Goal: Task Accomplishment & Management: Use online tool/utility

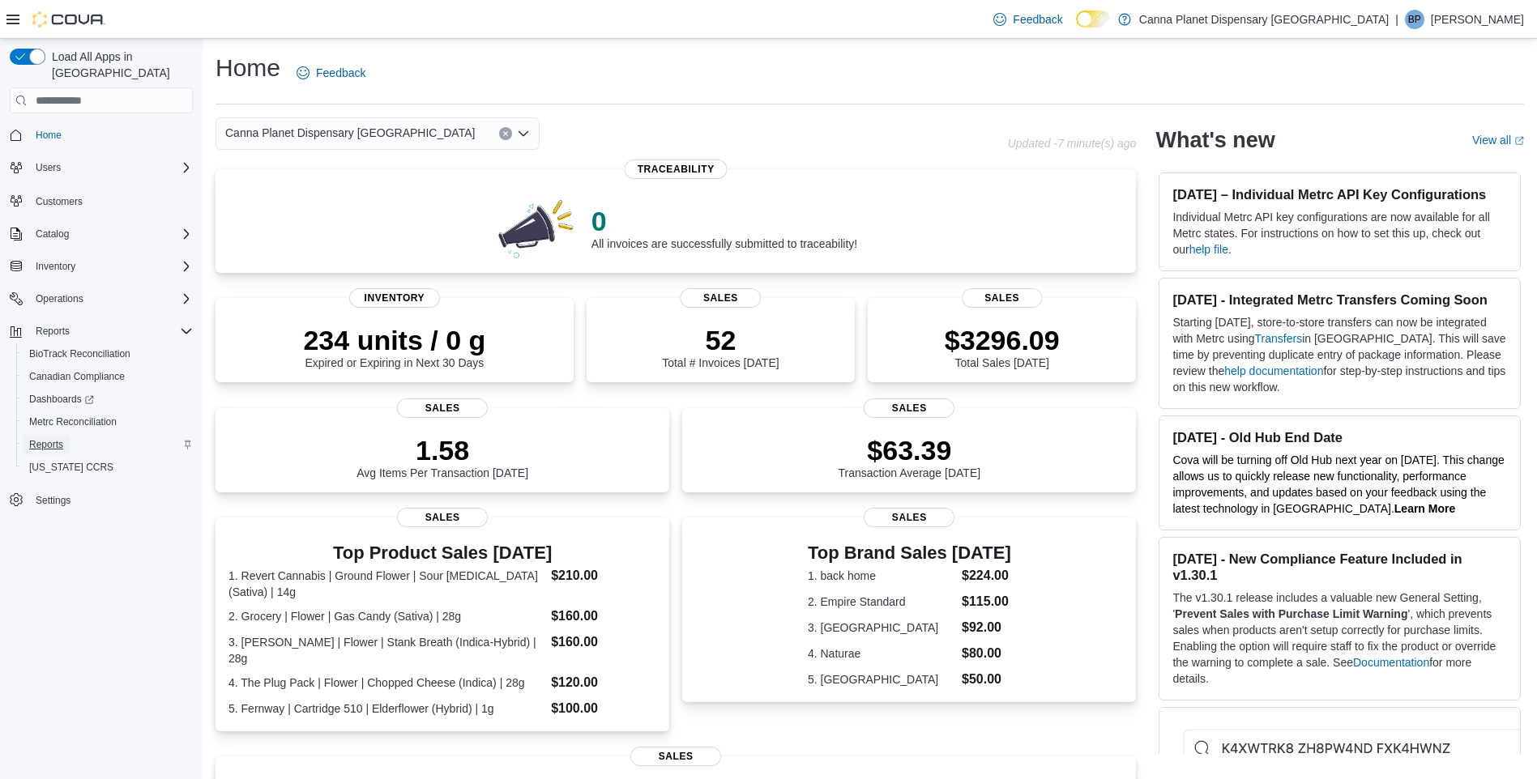
click at [53, 438] on span "Reports" at bounding box center [46, 444] width 34 height 13
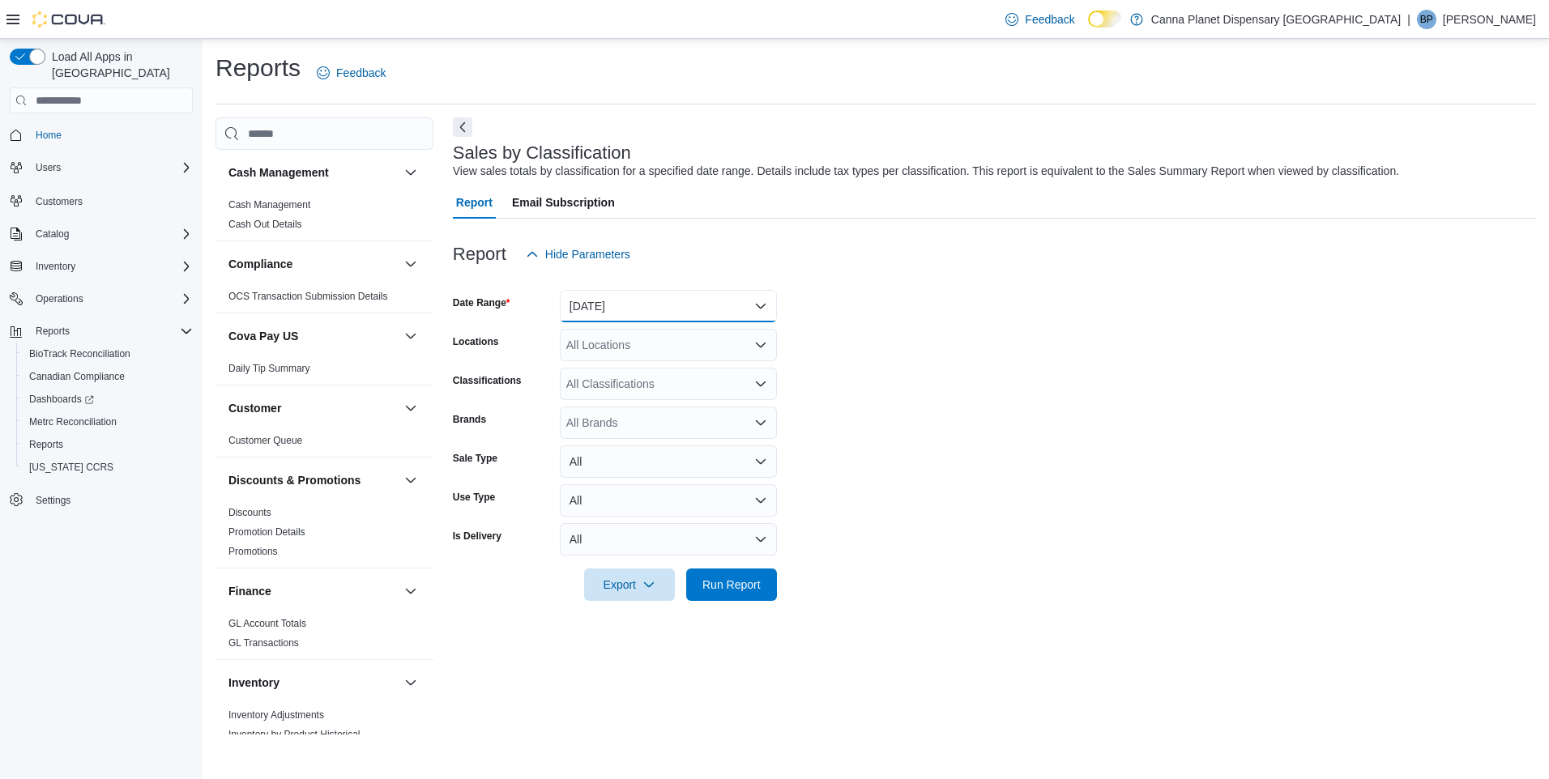
click at [736, 299] on button "Yesterday" at bounding box center [668, 306] width 217 height 32
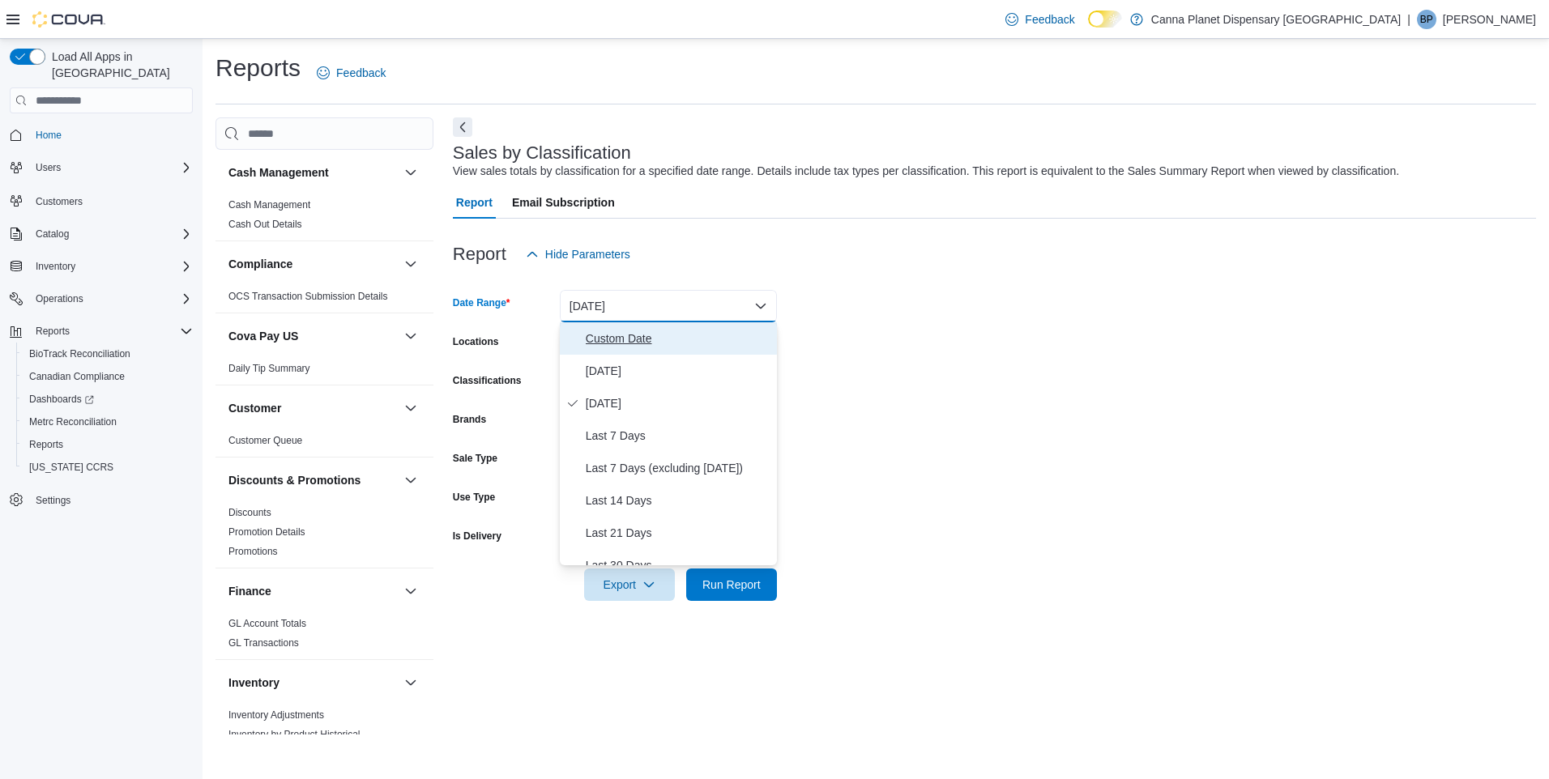
click at [608, 334] on span "Custom Date" at bounding box center [678, 338] width 185 height 19
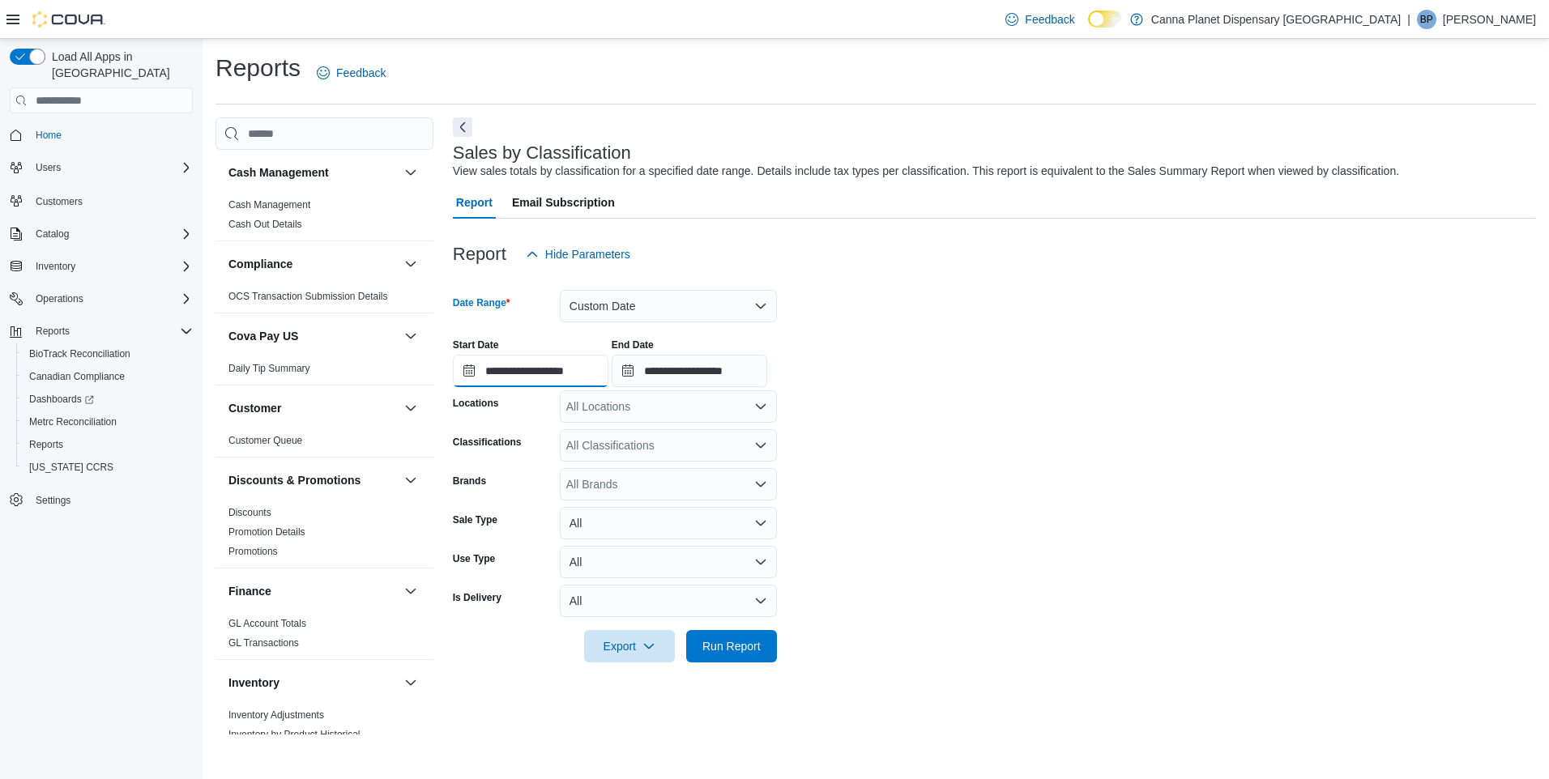
click at [466, 372] on input "**********" at bounding box center [531, 371] width 156 height 32
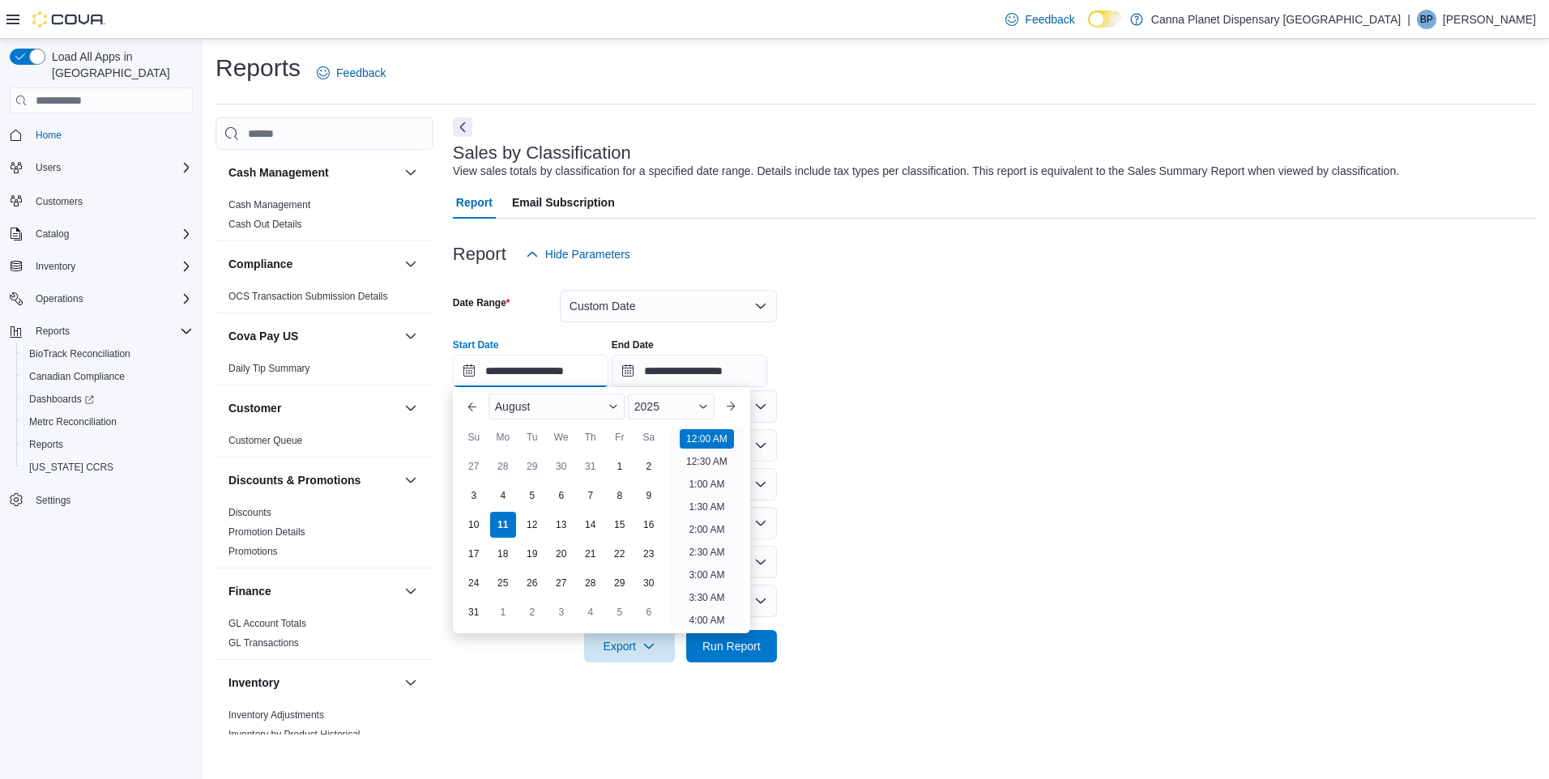
scroll to position [50, 0]
click at [476, 405] on button "Previous Month" at bounding box center [472, 407] width 26 height 26
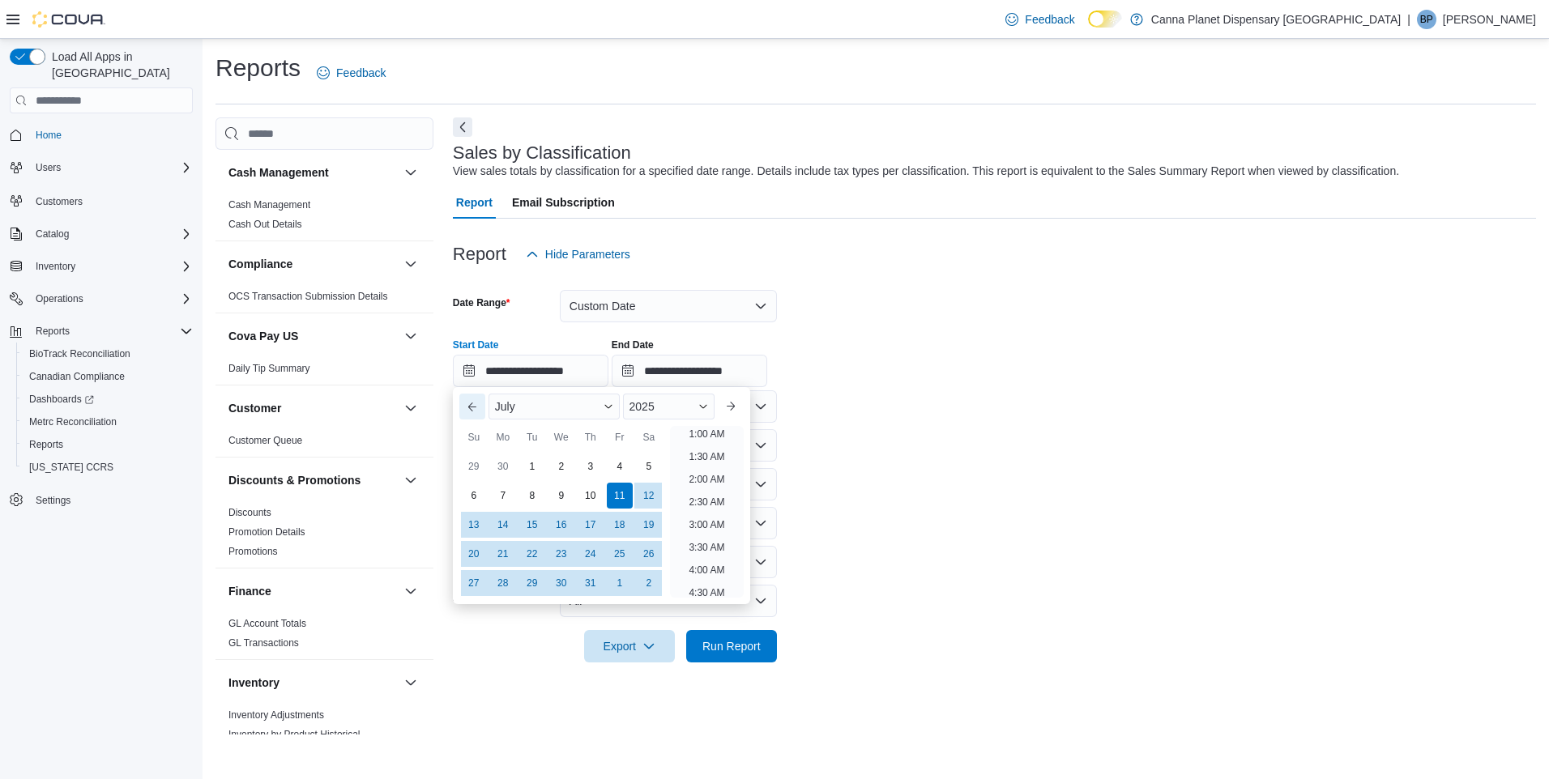
scroll to position [3, 0]
click at [528, 460] on div "1" at bounding box center [532, 466] width 28 height 28
type input "**********"
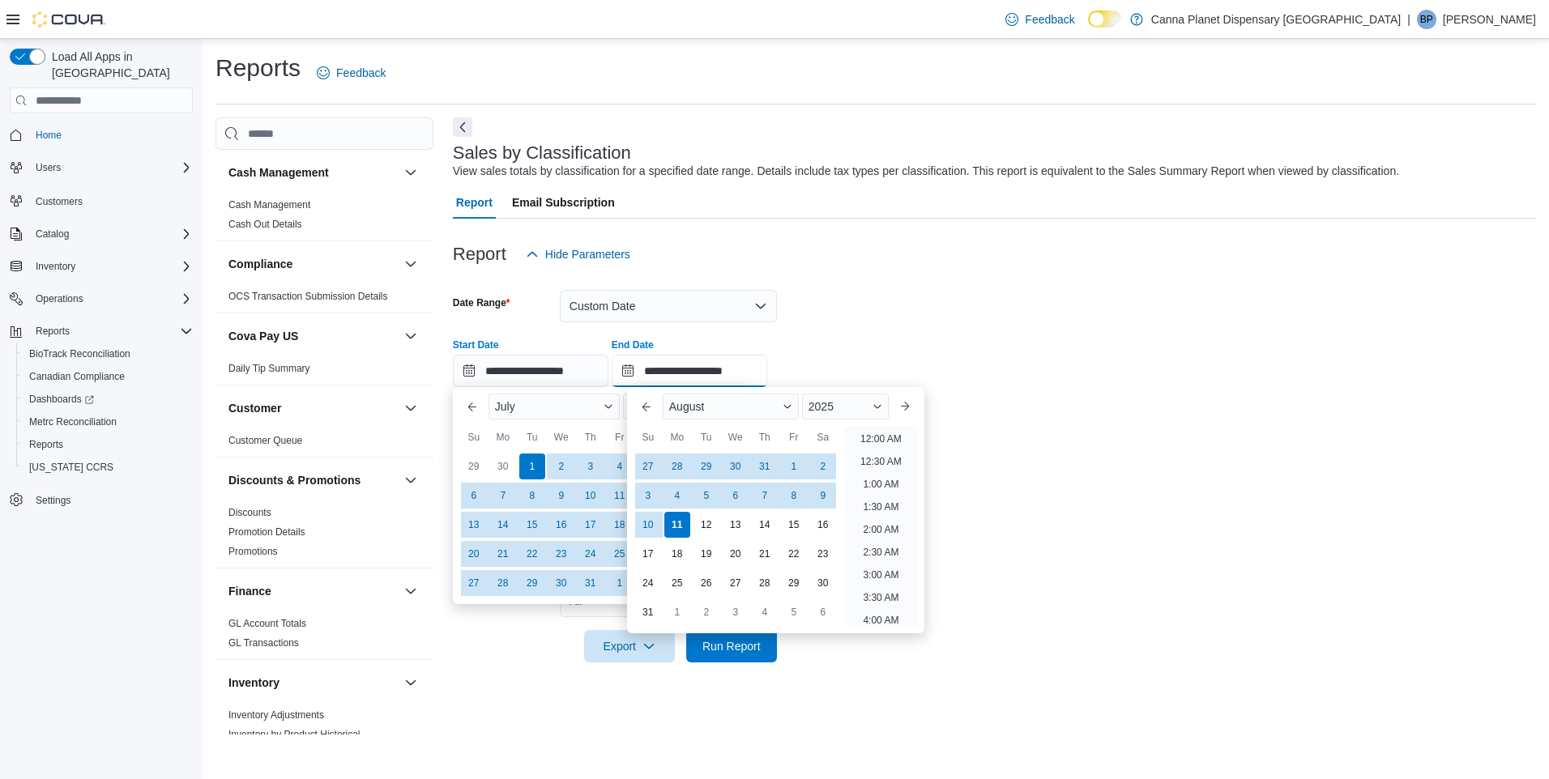
click at [639, 371] on input "**********" at bounding box center [690, 371] width 156 height 32
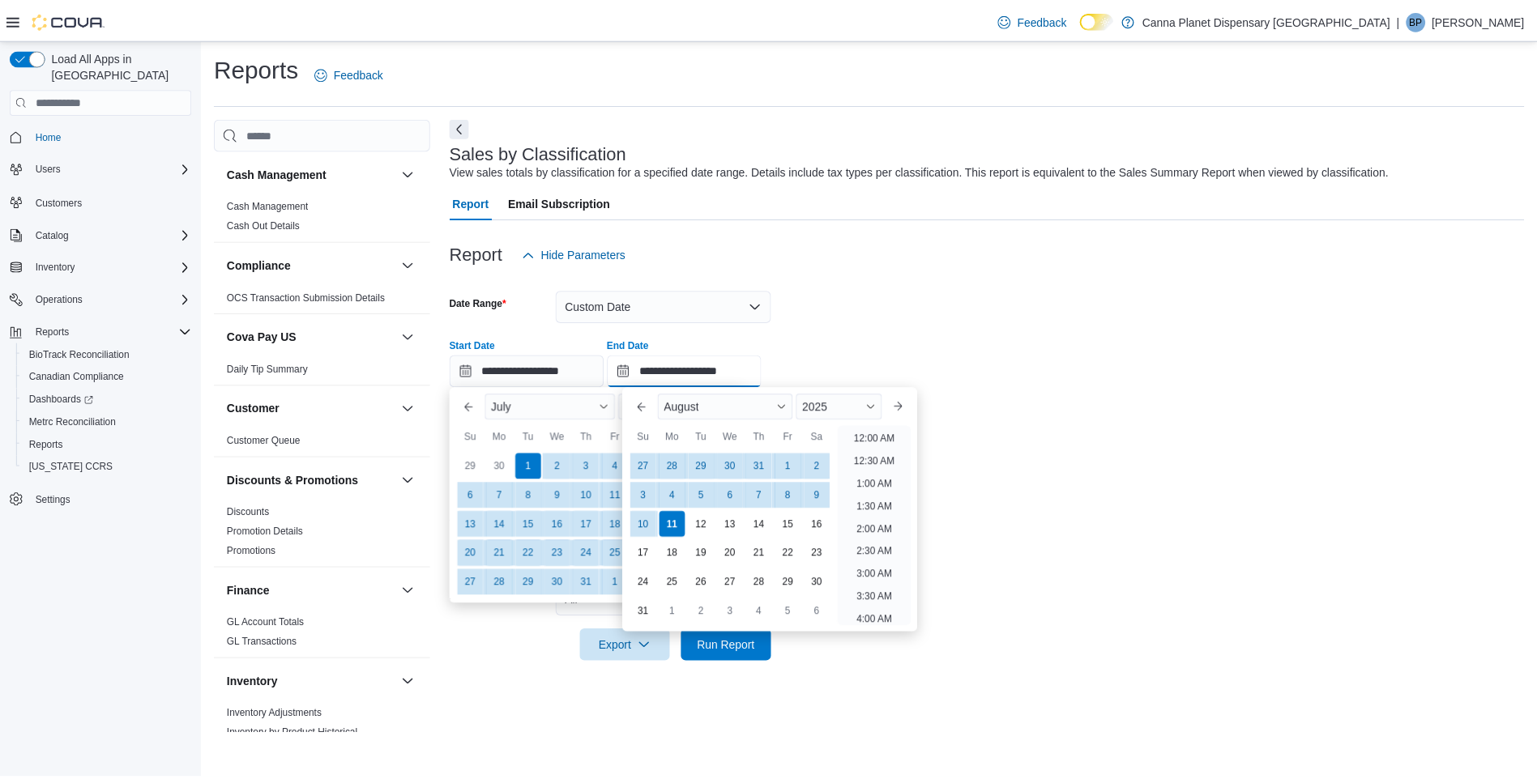
scroll to position [891, 0]
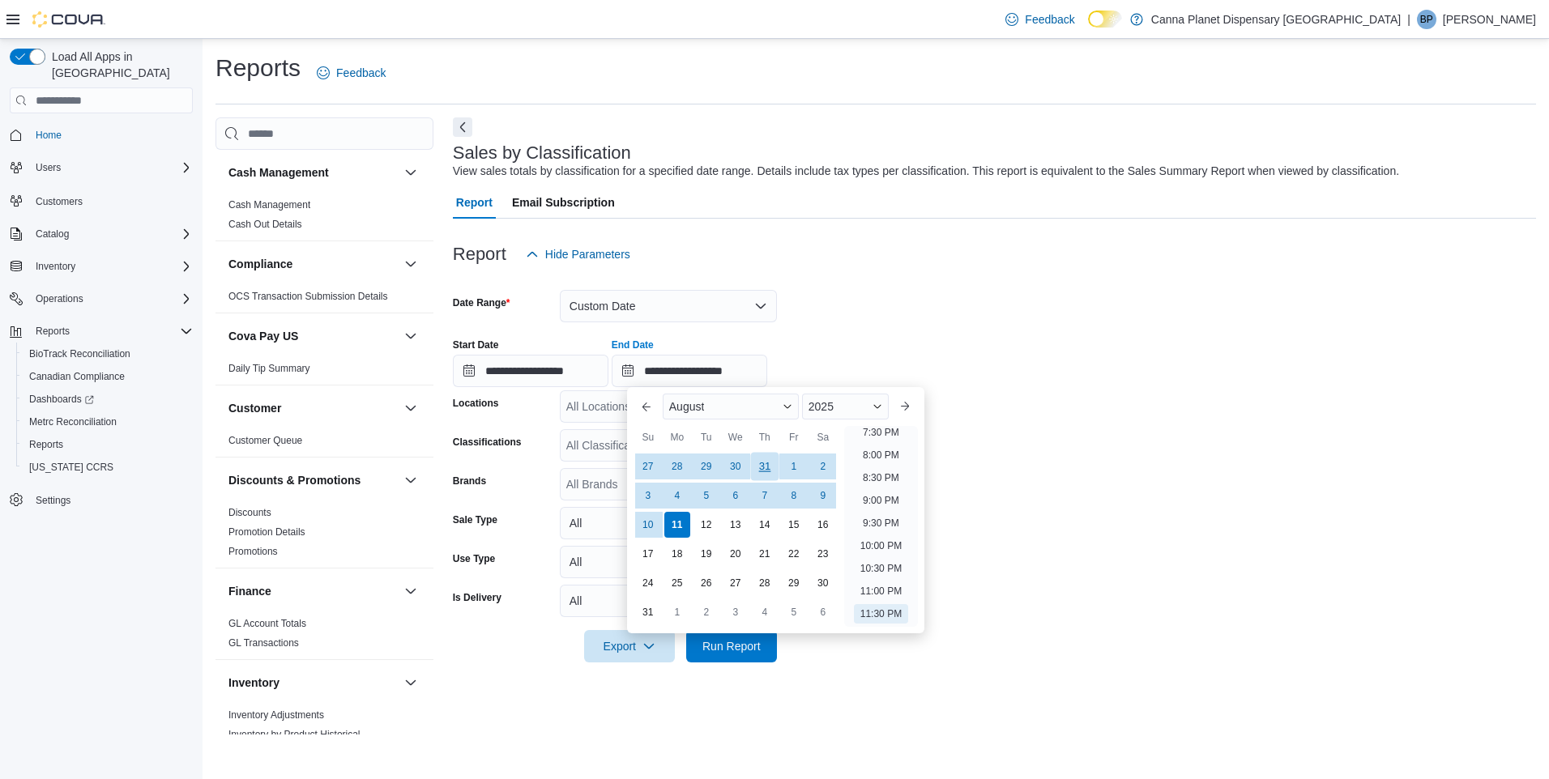
click at [765, 467] on div "31" at bounding box center [764, 466] width 28 height 28
type input "**********"
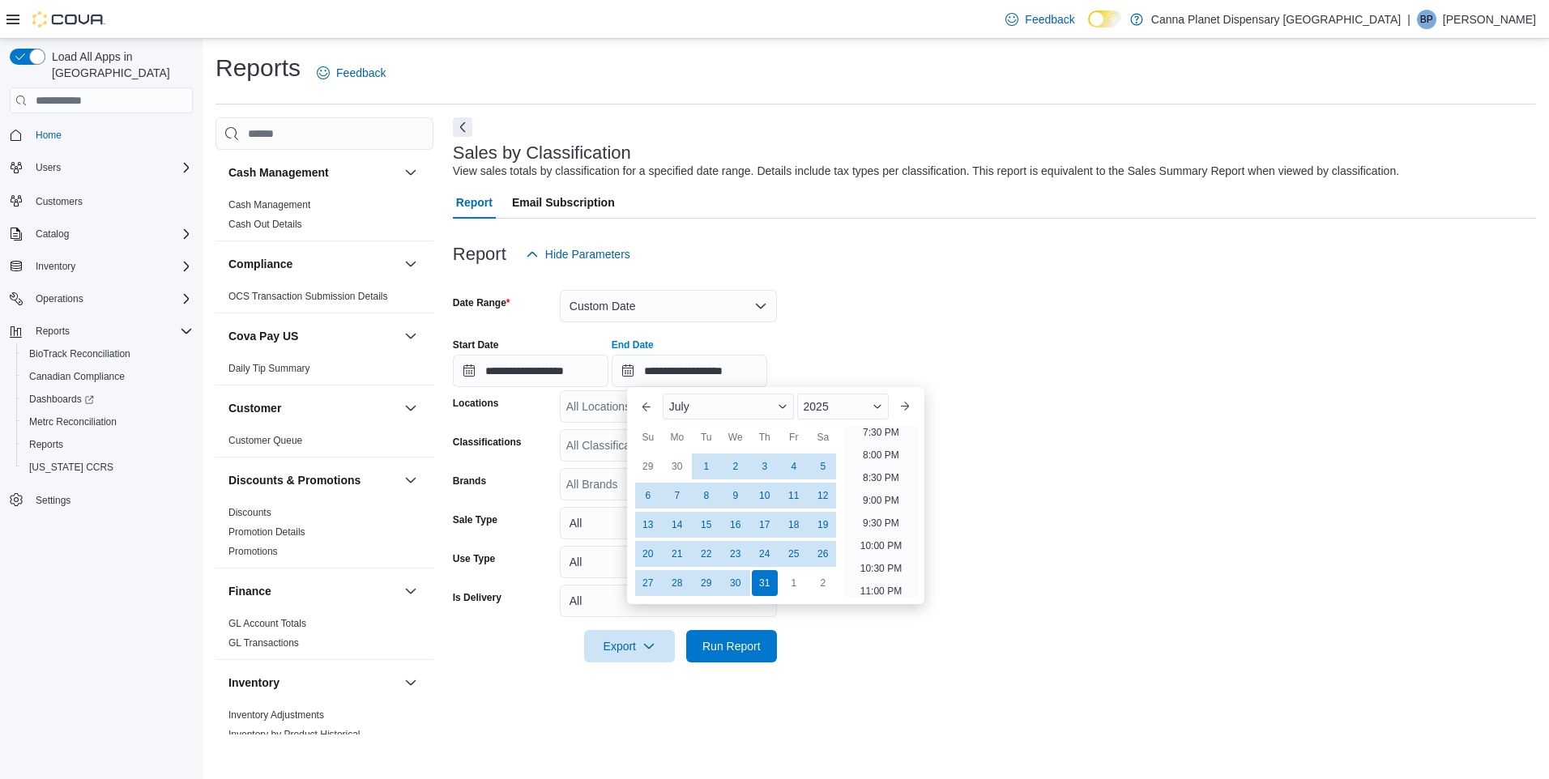
click at [1248, 490] on form "**********" at bounding box center [994, 467] width 1083 height 392
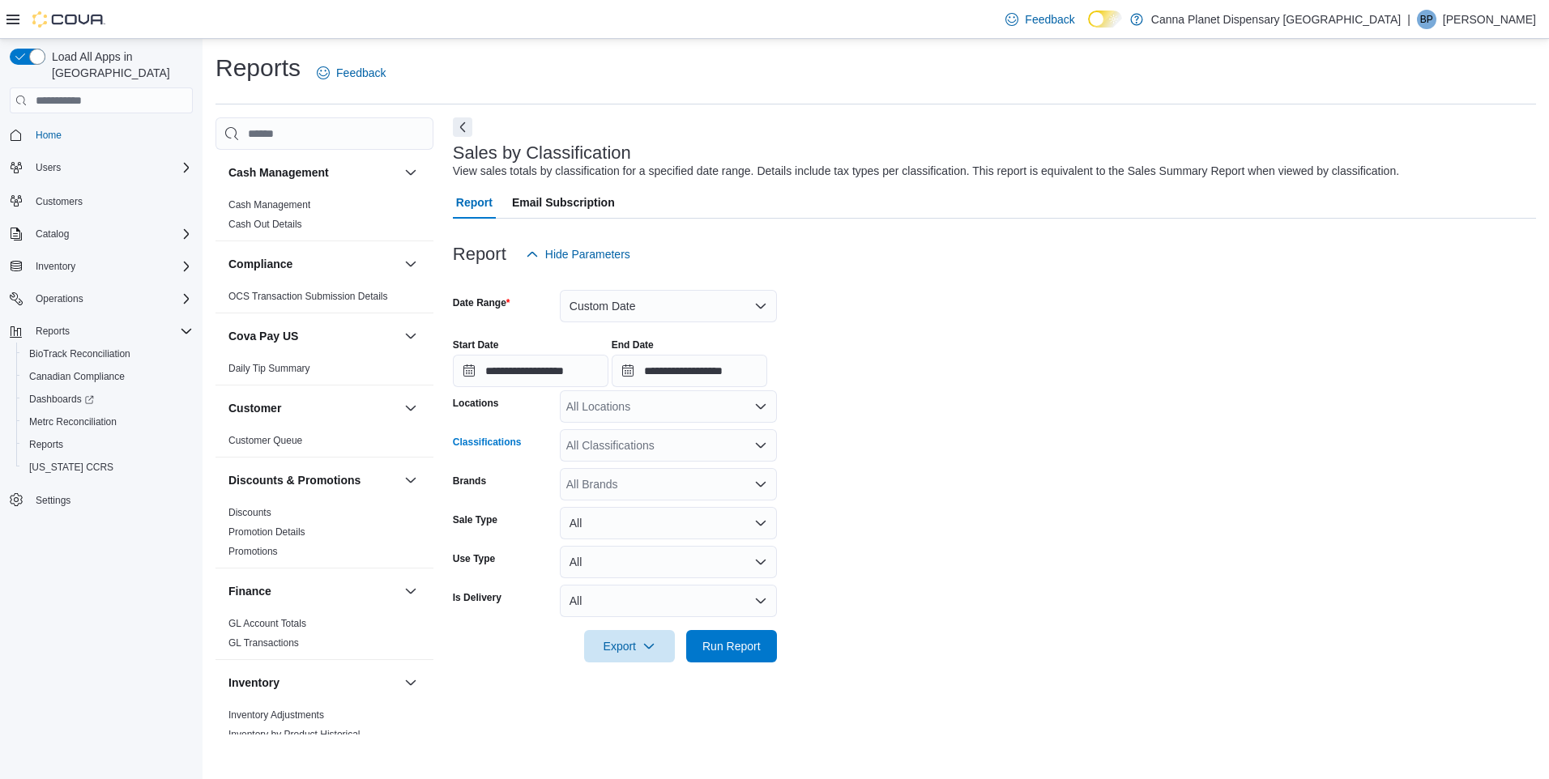
click at [754, 444] on icon "Open list of options" at bounding box center [760, 445] width 13 height 13
click at [642, 498] on div "Flower" at bounding box center [669, 496] width 198 height 16
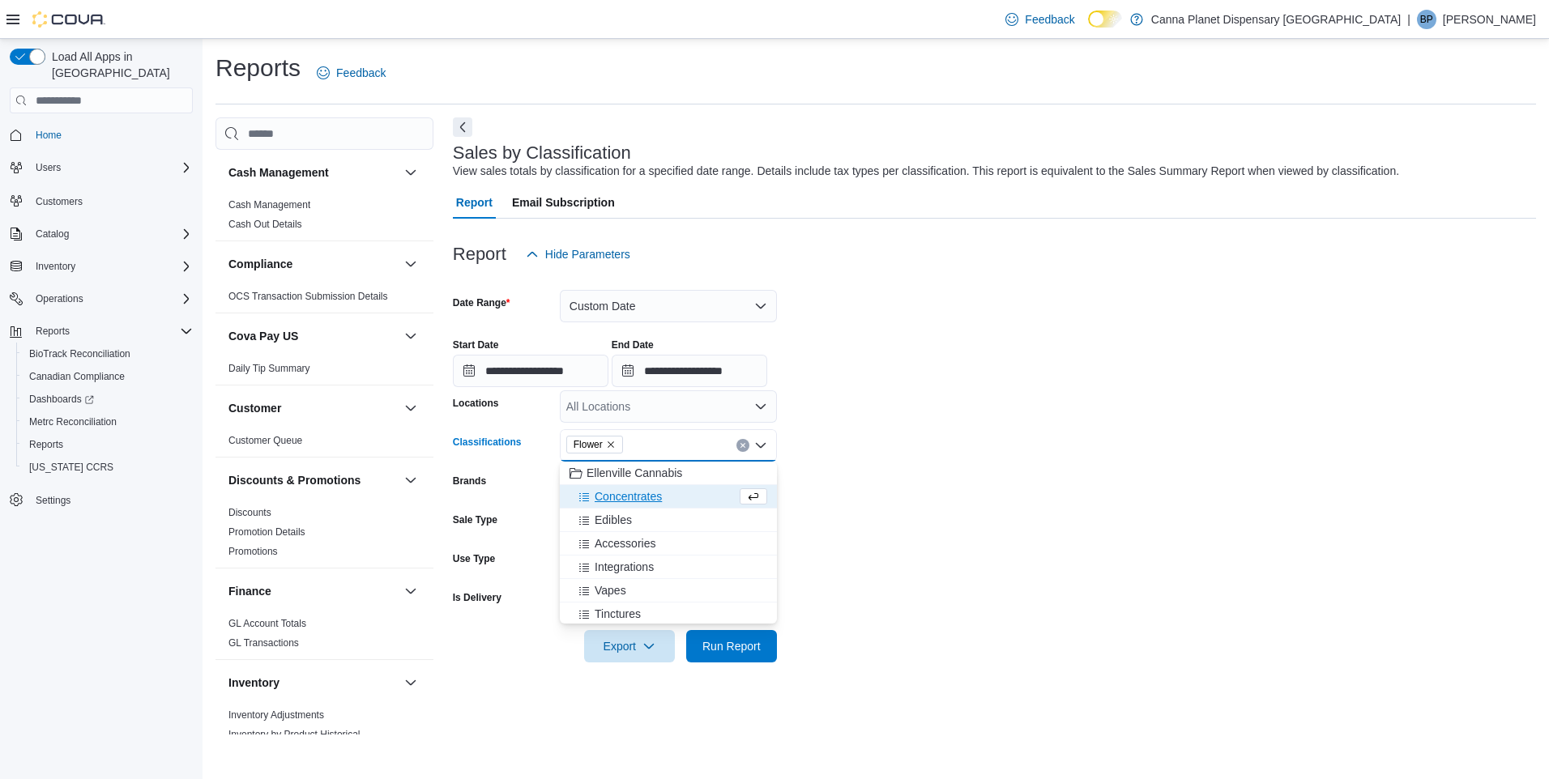
click at [642, 498] on span "Concentrates" at bounding box center [628, 496] width 67 height 16
click at [638, 501] on div "Edibles" at bounding box center [653, 496] width 167 height 16
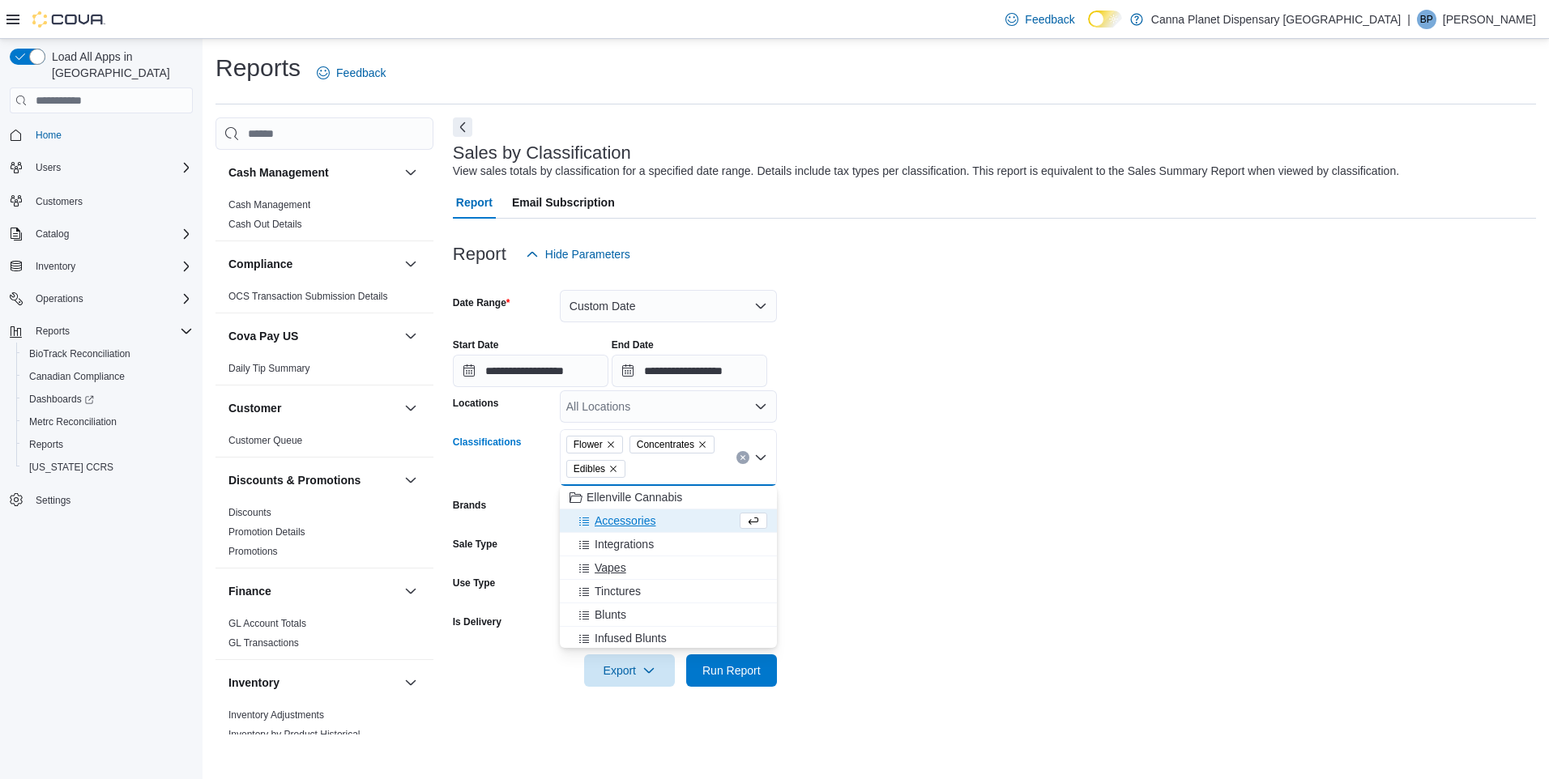
click at [622, 565] on span "Vapes" at bounding box center [611, 568] width 32 height 16
click at [620, 567] on span "Tinctures" at bounding box center [618, 568] width 46 height 16
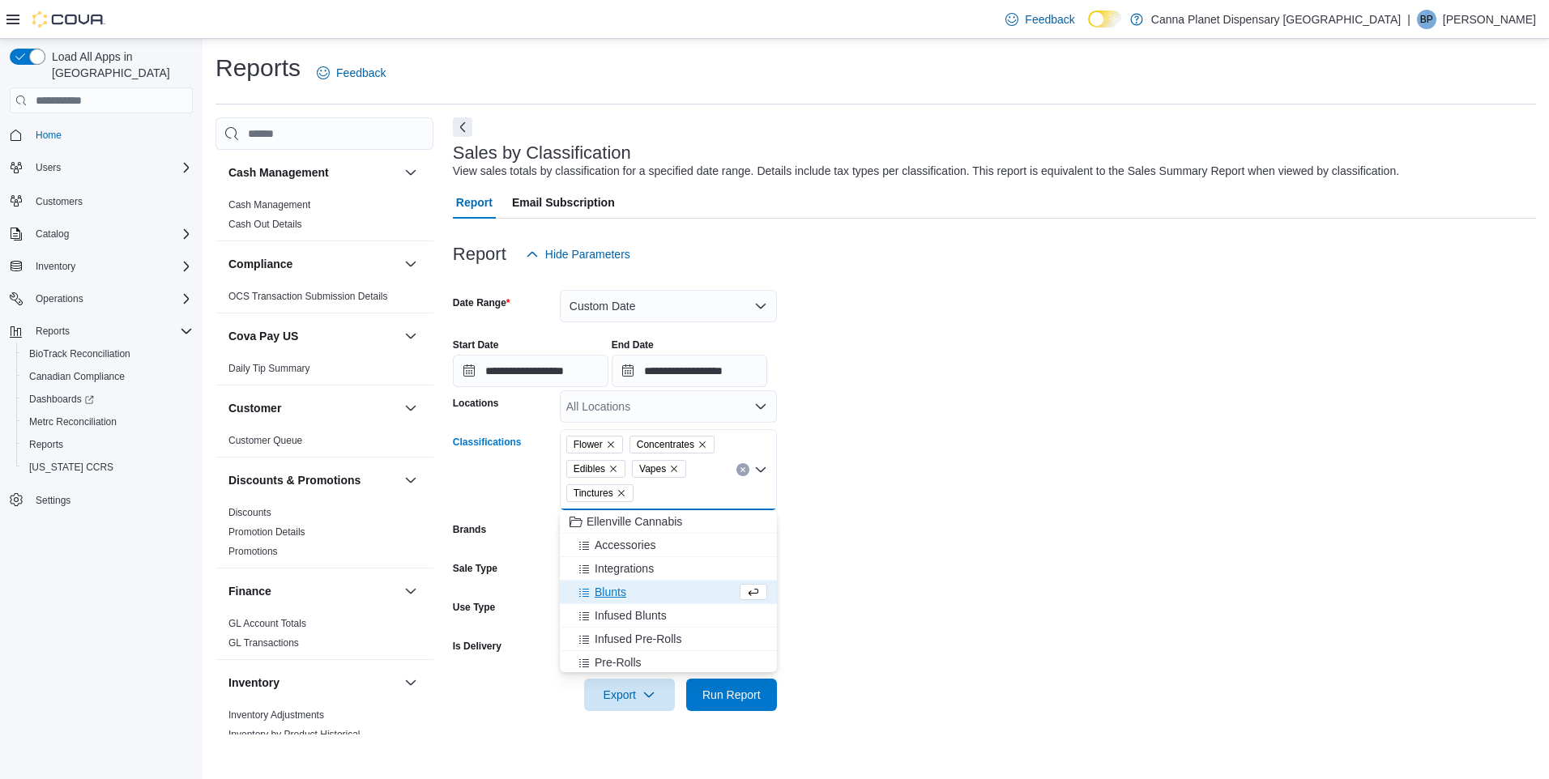
click at [615, 591] on span "Blunts" at bounding box center [611, 592] width 32 height 16
click at [635, 595] on span "Infused Blunts" at bounding box center [631, 592] width 72 height 16
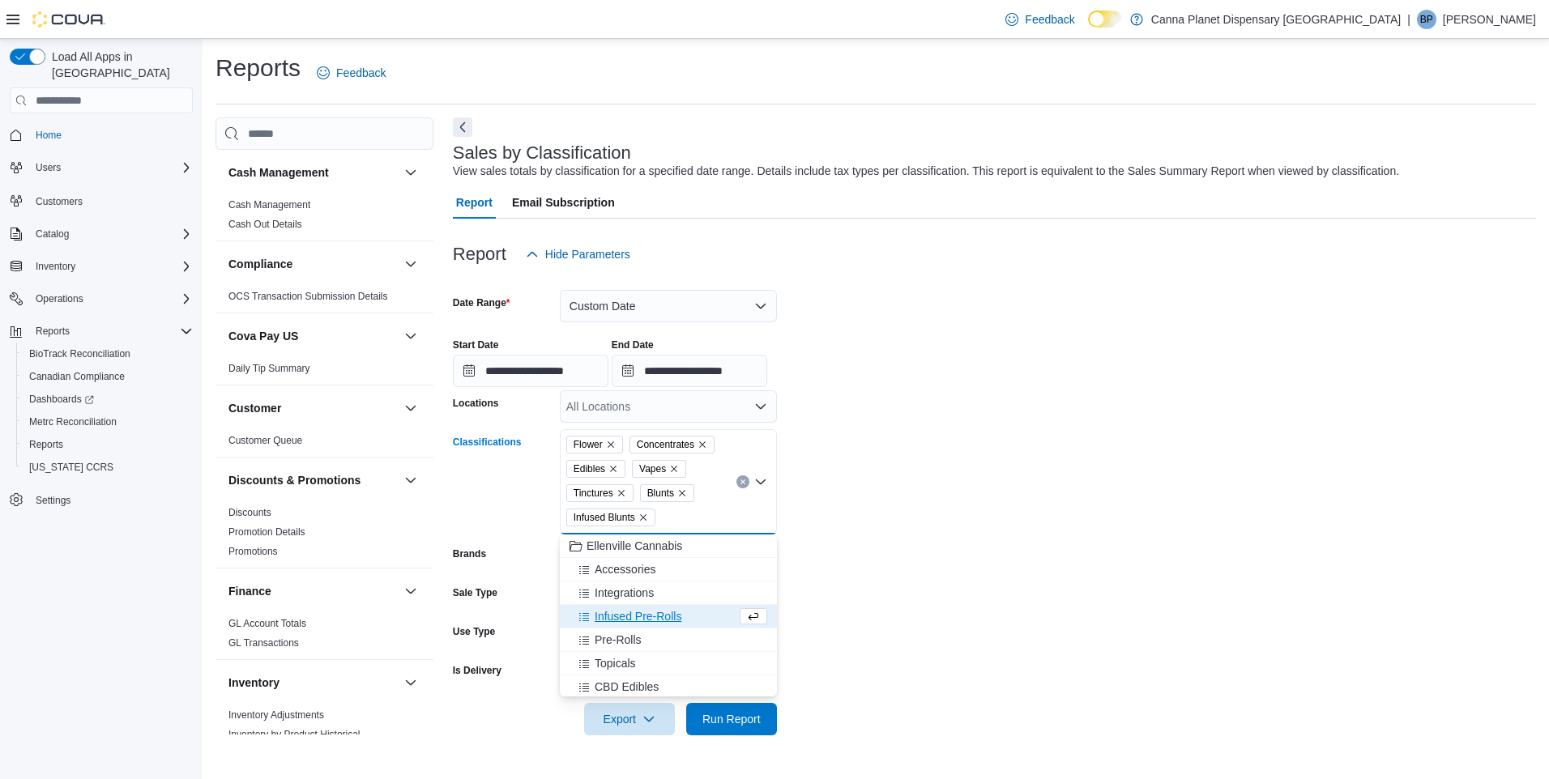
click at [630, 616] on span "Infused Pre-Rolls" at bounding box center [638, 616] width 87 height 16
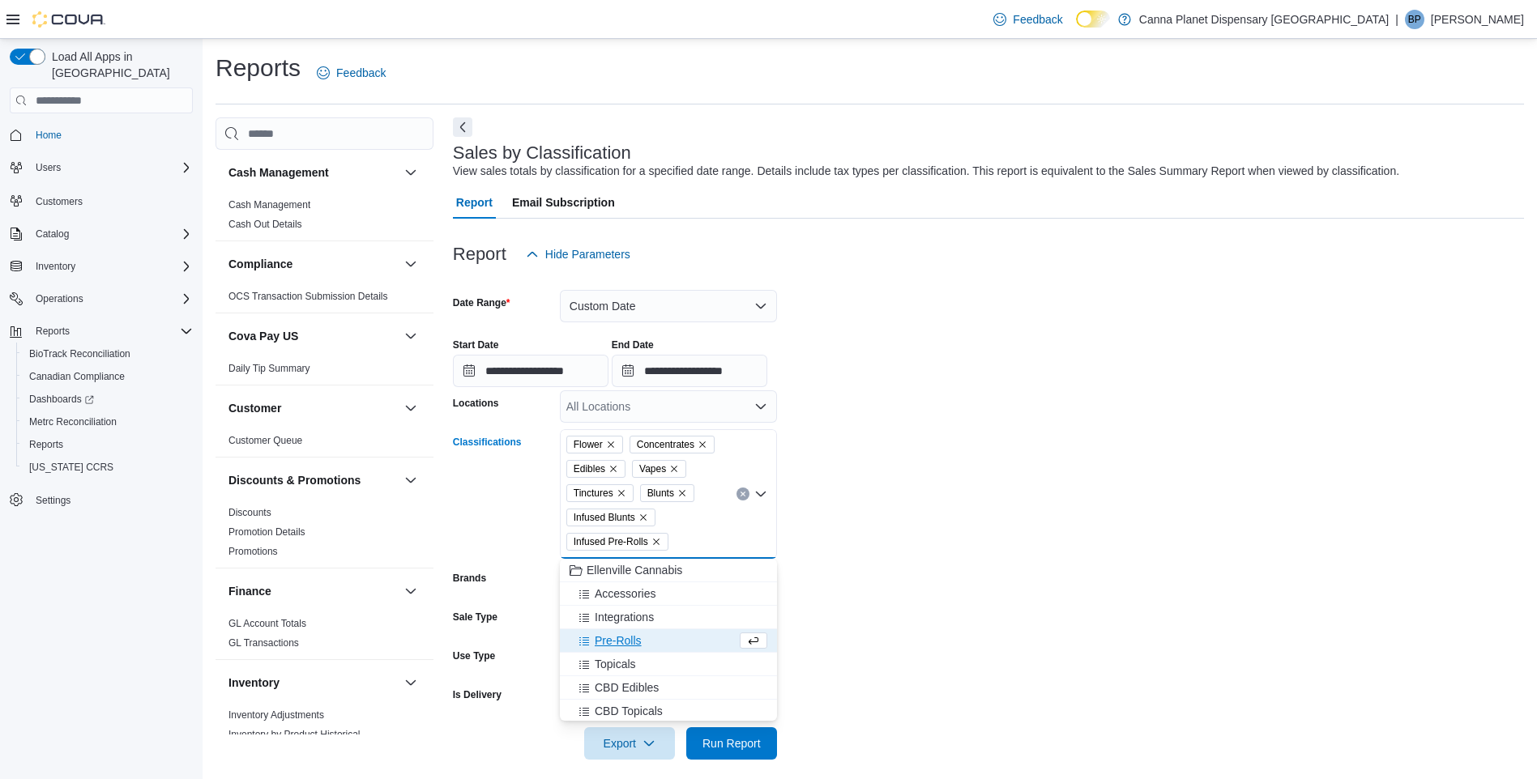
click at [623, 641] on span "Pre-Rolls" at bounding box center [618, 641] width 47 height 16
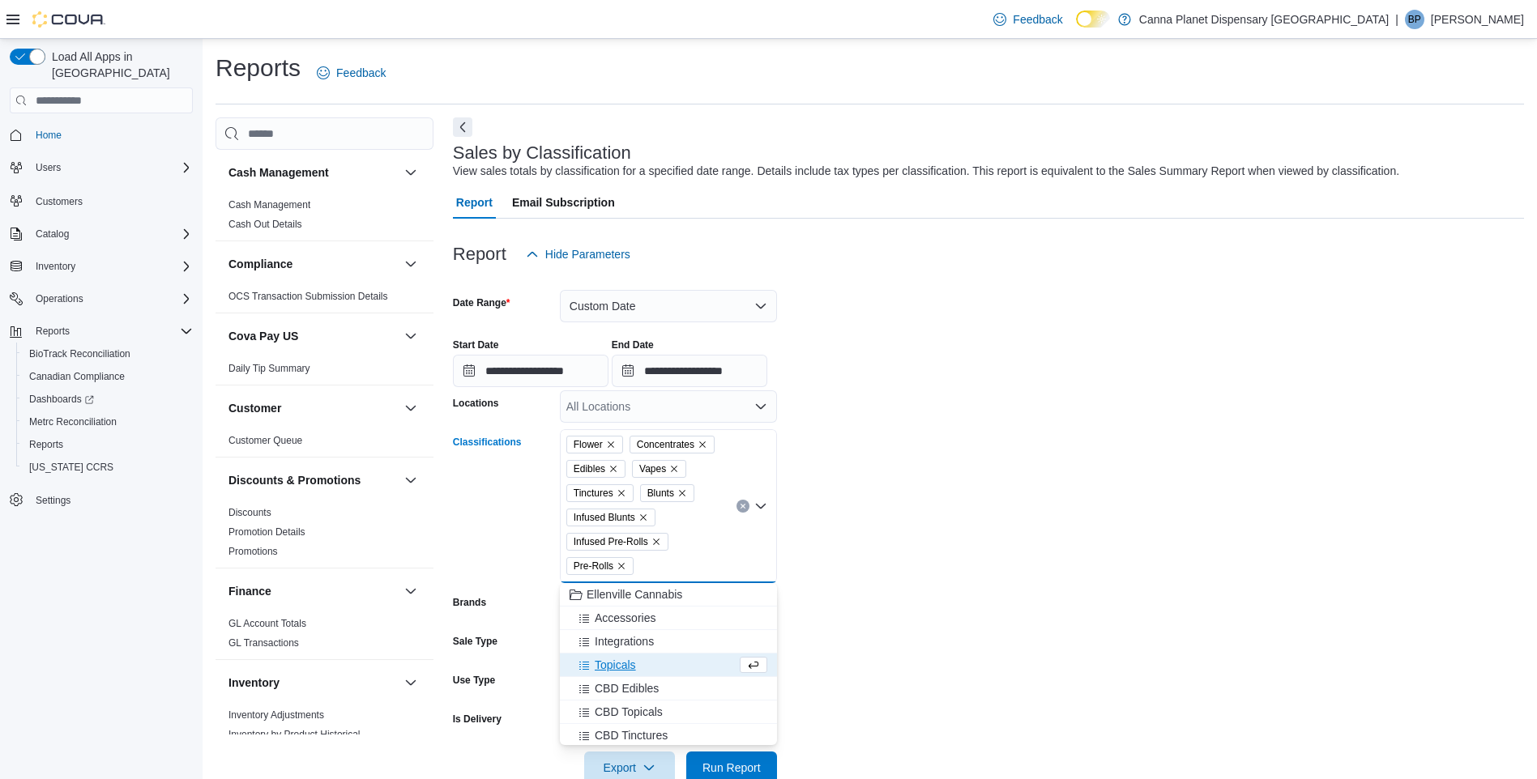
click at [619, 669] on span "Topicals" at bounding box center [615, 665] width 41 height 16
click at [630, 642] on span "Beverages" at bounding box center [622, 639] width 54 height 16
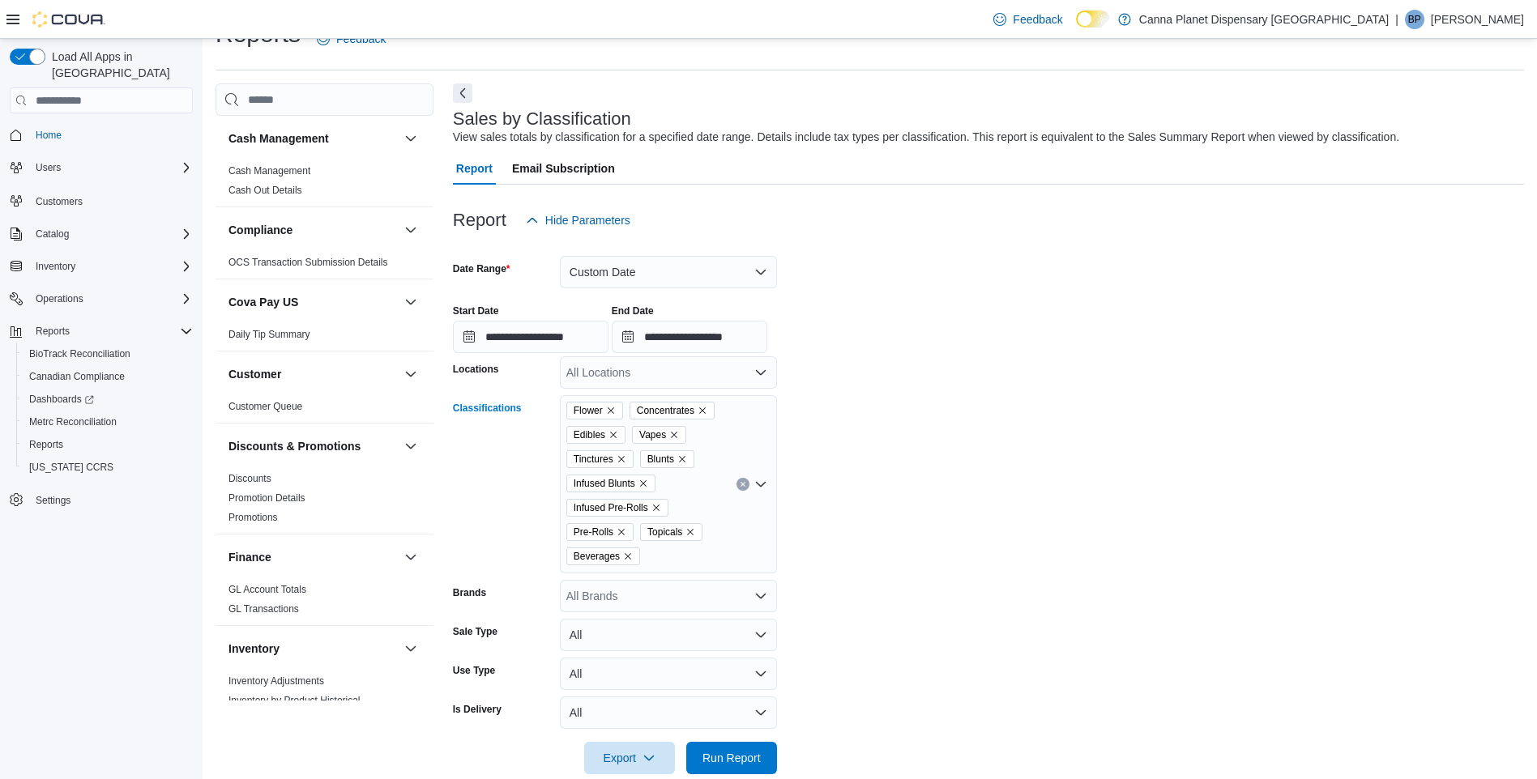
scroll to position [62, 0]
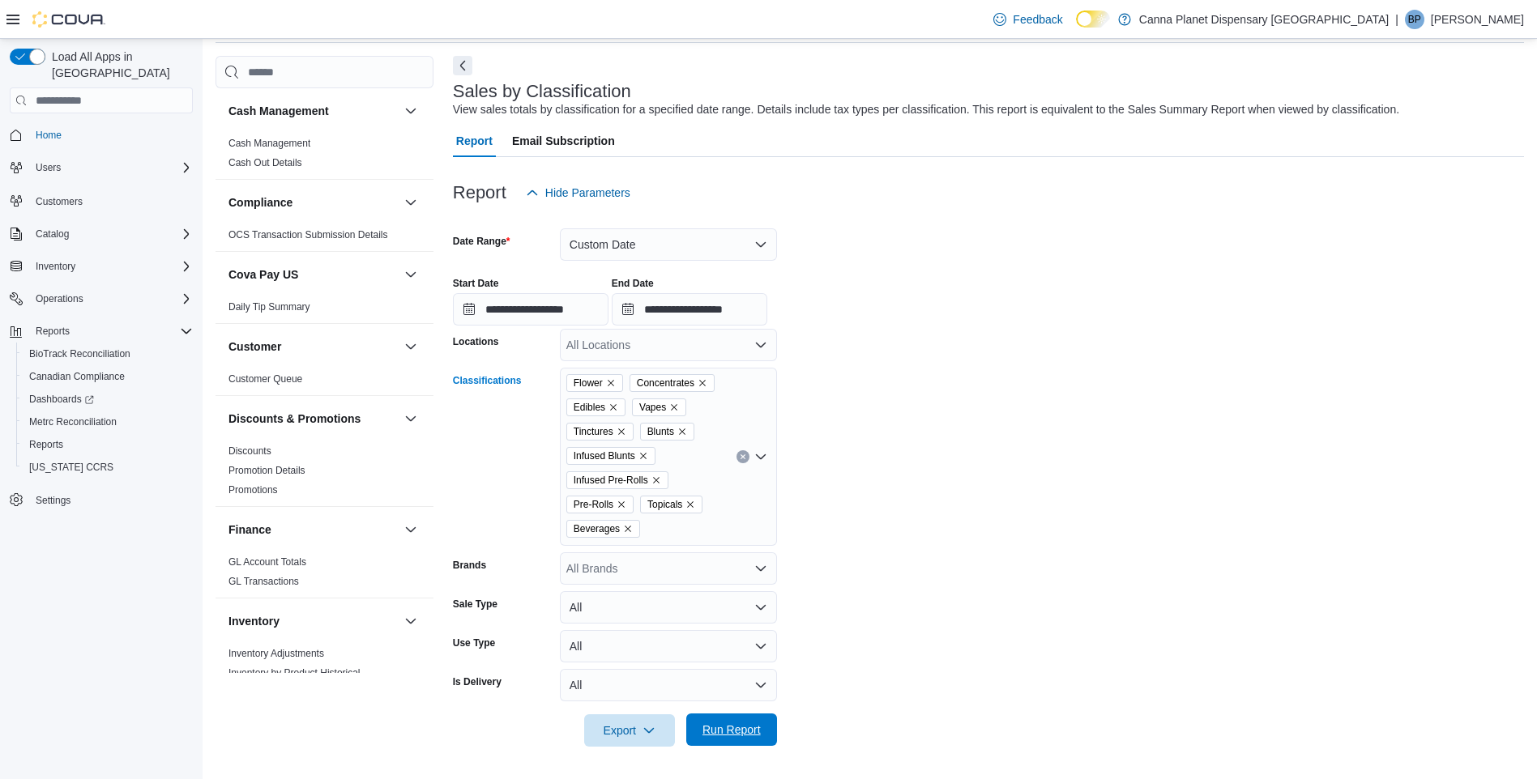
click at [738, 733] on span "Run Report" at bounding box center [731, 730] width 58 height 16
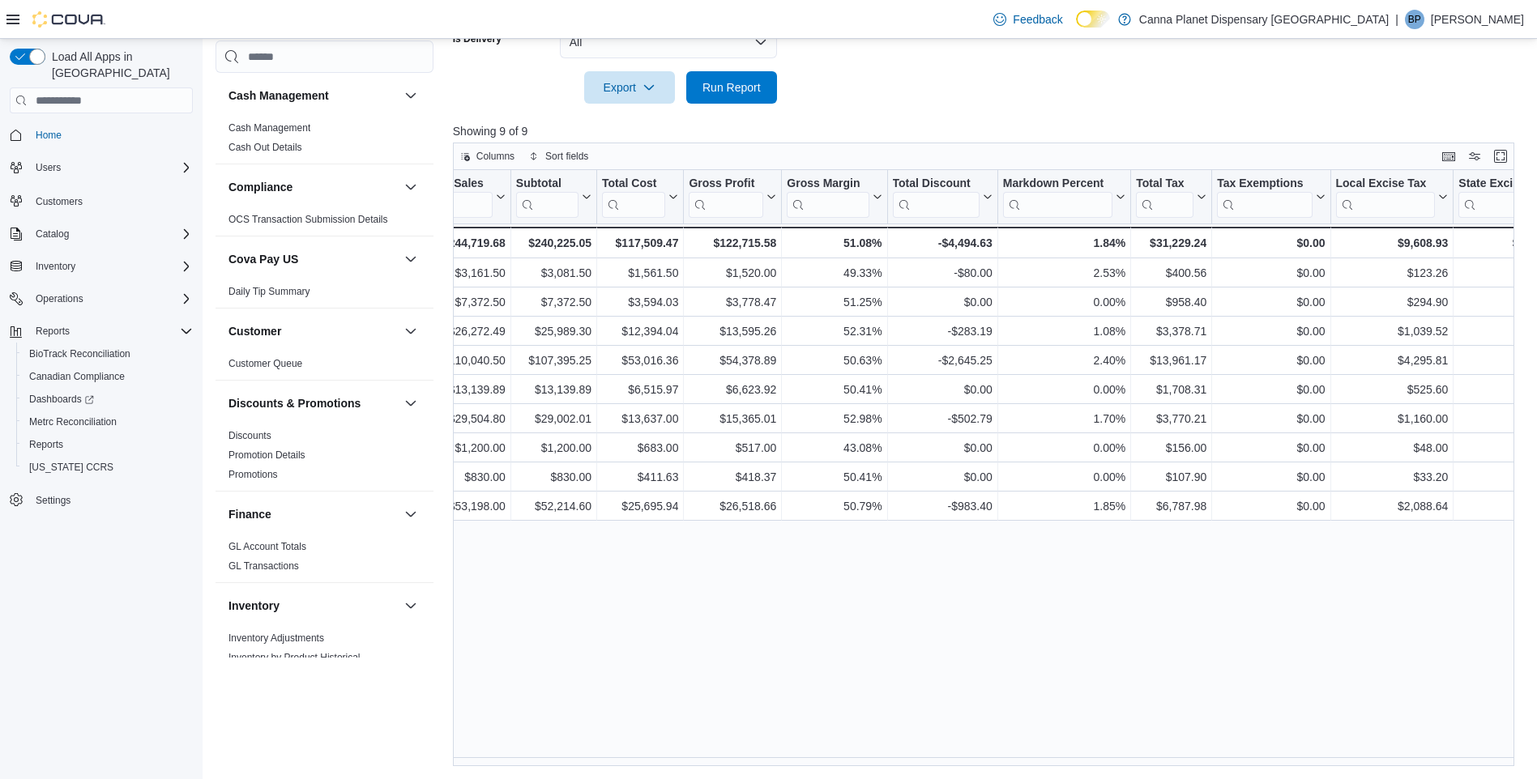
scroll to position [0, 469]
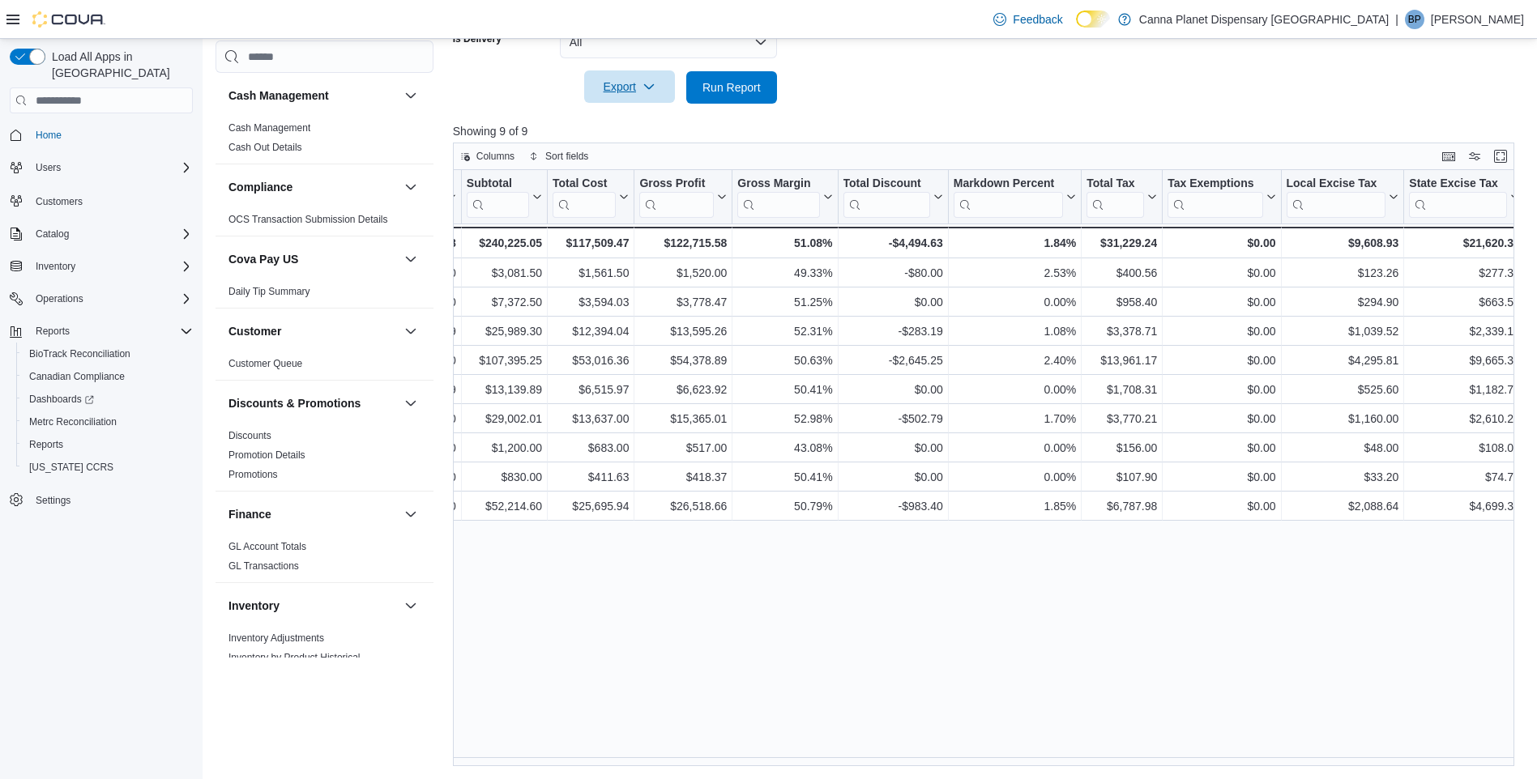
click at [621, 87] on span "Export" at bounding box center [629, 86] width 71 height 32
click at [624, 117] on span "Export to Excel" at bounding box center [631, 119] width 73 height 13
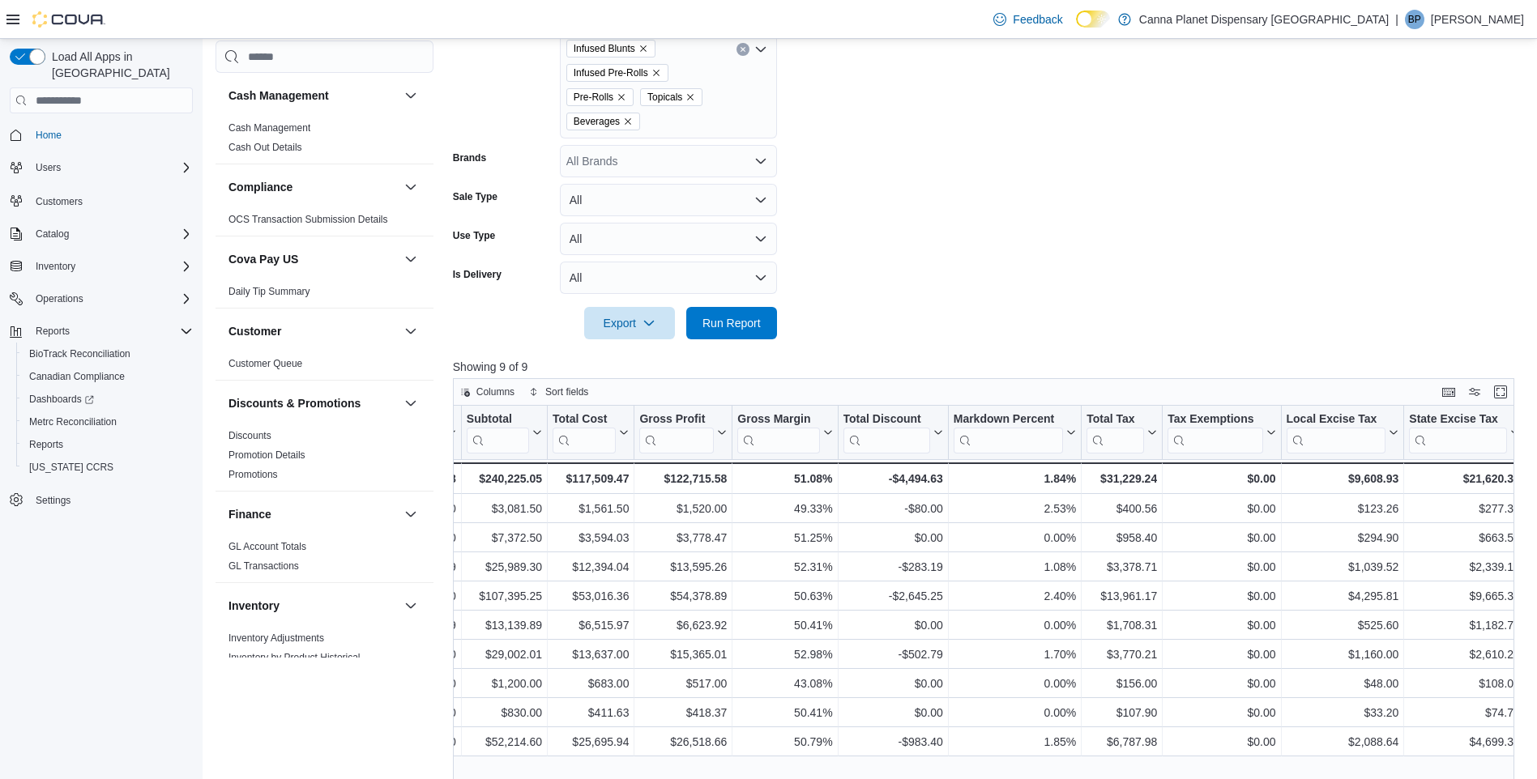
scroll to position [462, 0]
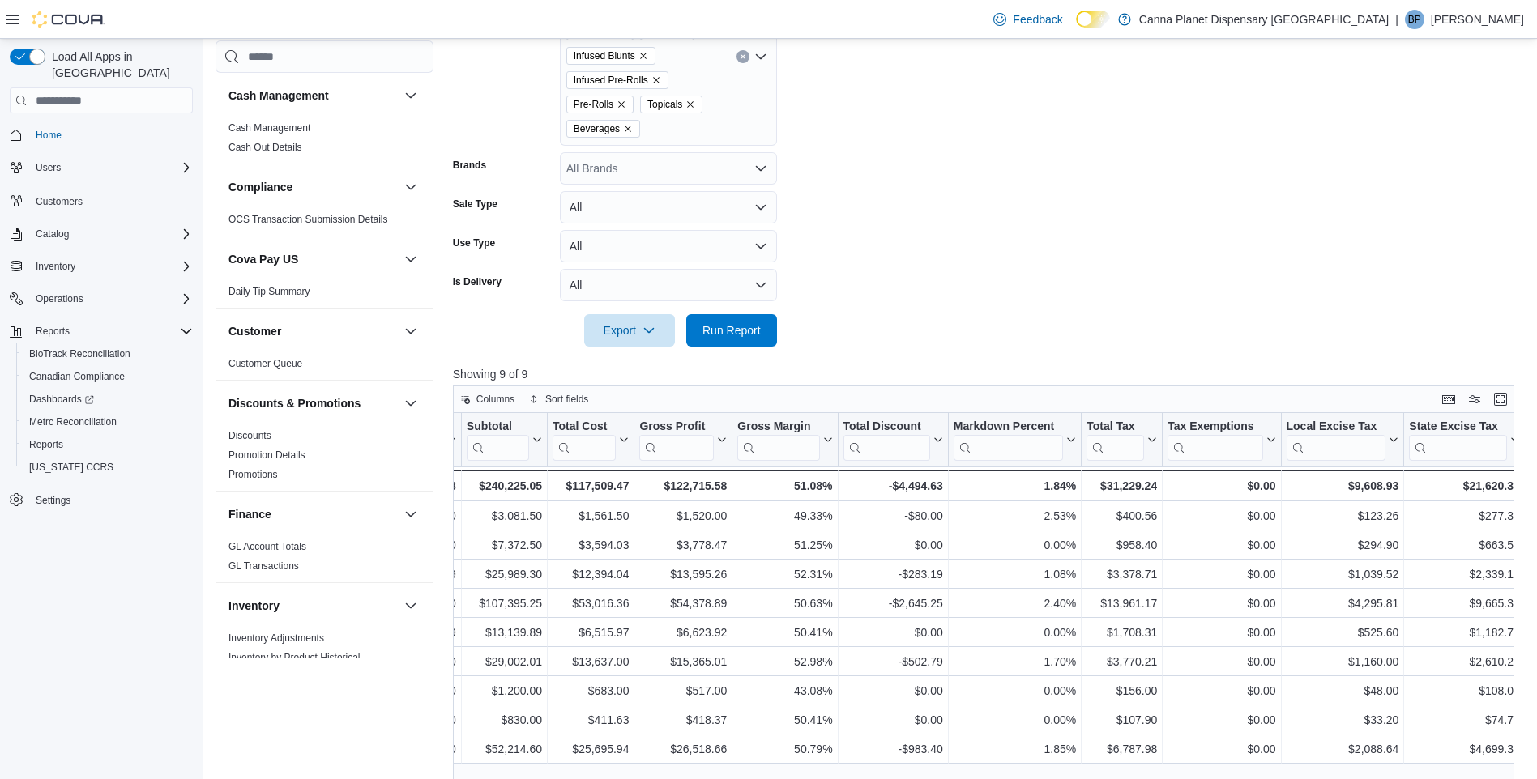
click at [1389, 20] on p "Canna Planet Dispensary Ellenville" at bounding box center [1264, 19] width 250 height 19
click at [1340, 15] on p "Canna Planet Dispensary Ellenville" at bounding box center [1264, 19] width 250 height 19
click at [1487, 17] on p "Binal Patel" at bounding box center [1477, 19] width 93 height 19
click at [1428, 160] on span "Sign Out" at bounding box center [1419, 159] width 44 height 16
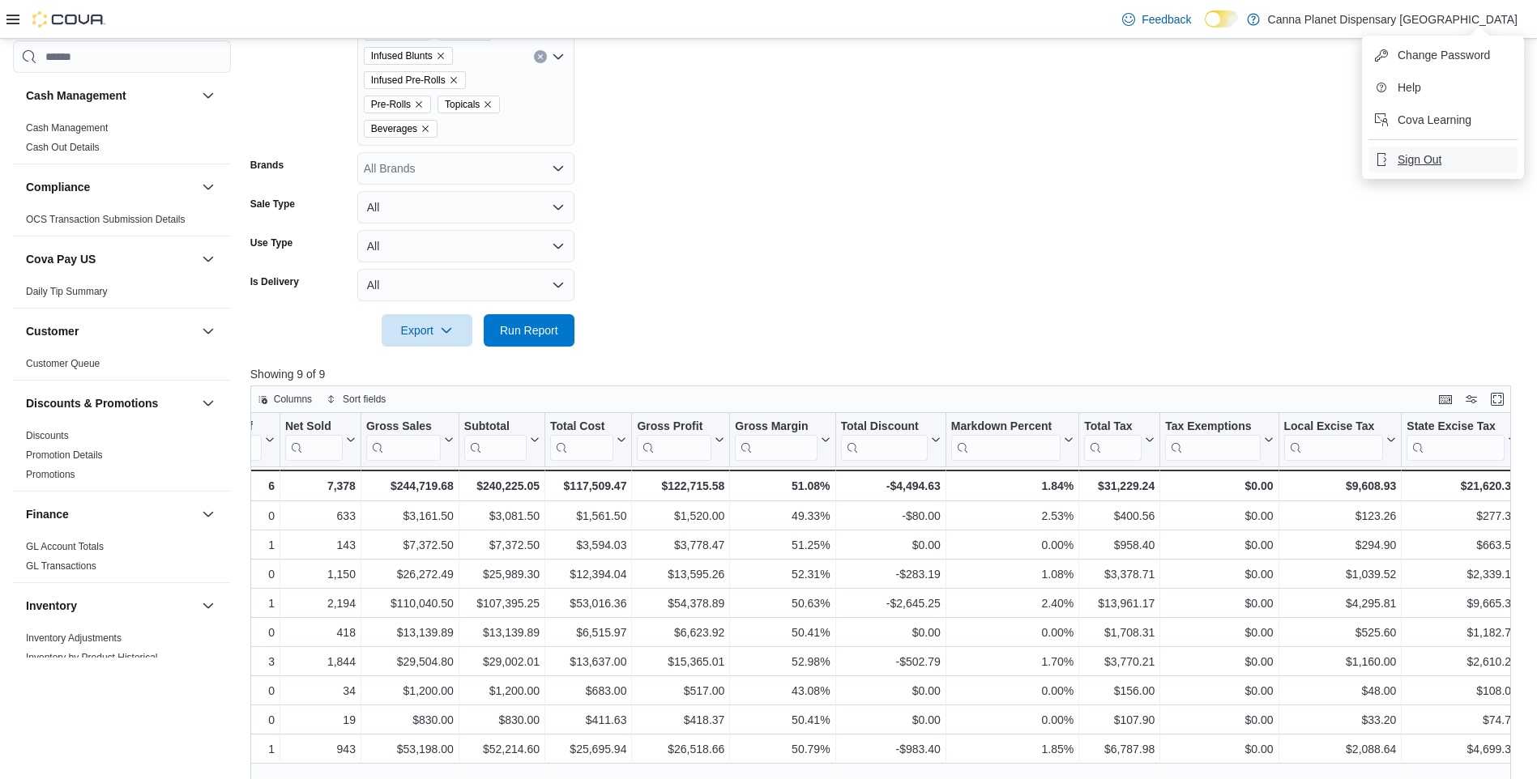
scroll to position [0, 269]
